Goal: Information Seeking & Learning: Learn about a topic

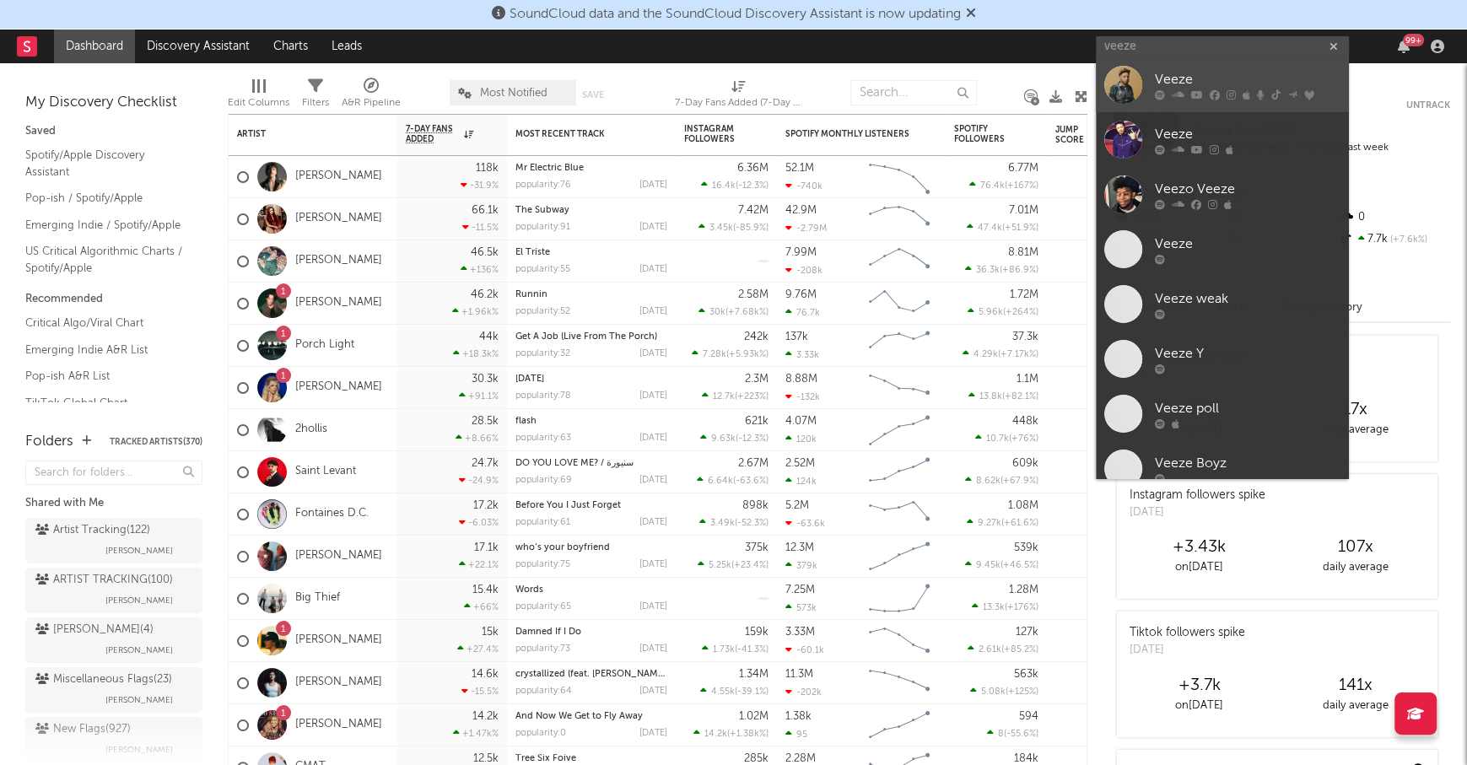
type input "veeze"
click at [1207, 68] on link "Veeze" at bounding box center [1222, 84] width 253 height 55
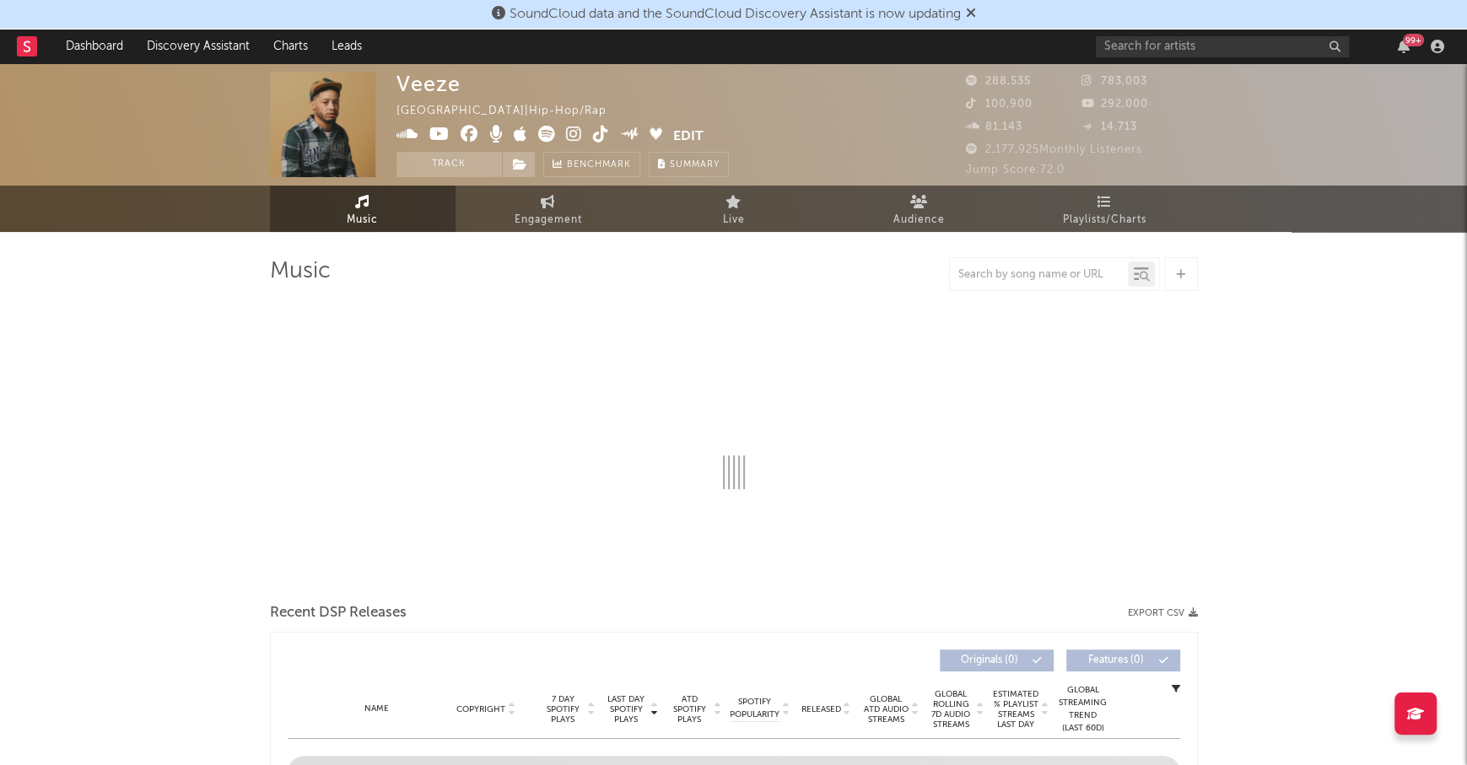
select select "6m"
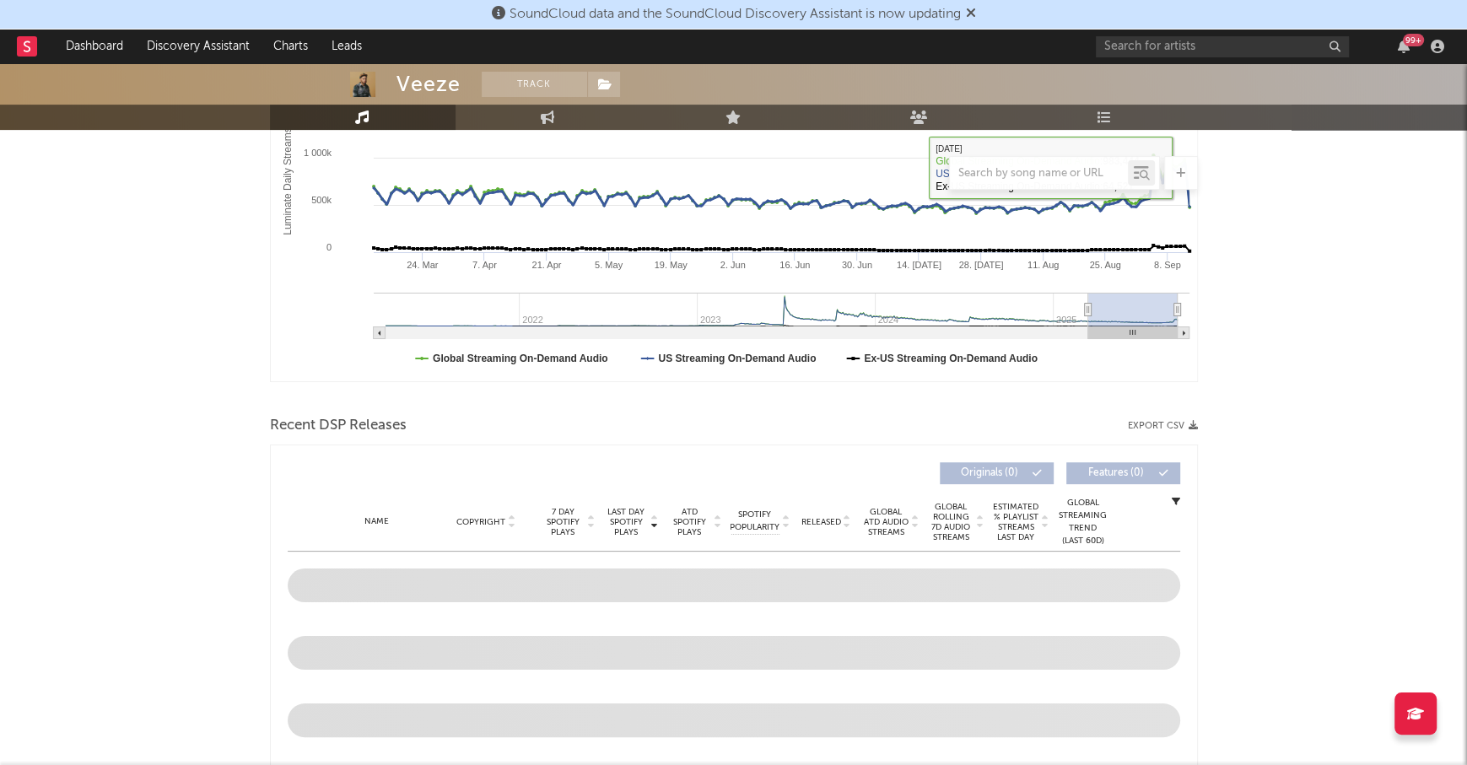
scroll to position [374, 0]
